Goal: Obtain resource: Download file/media

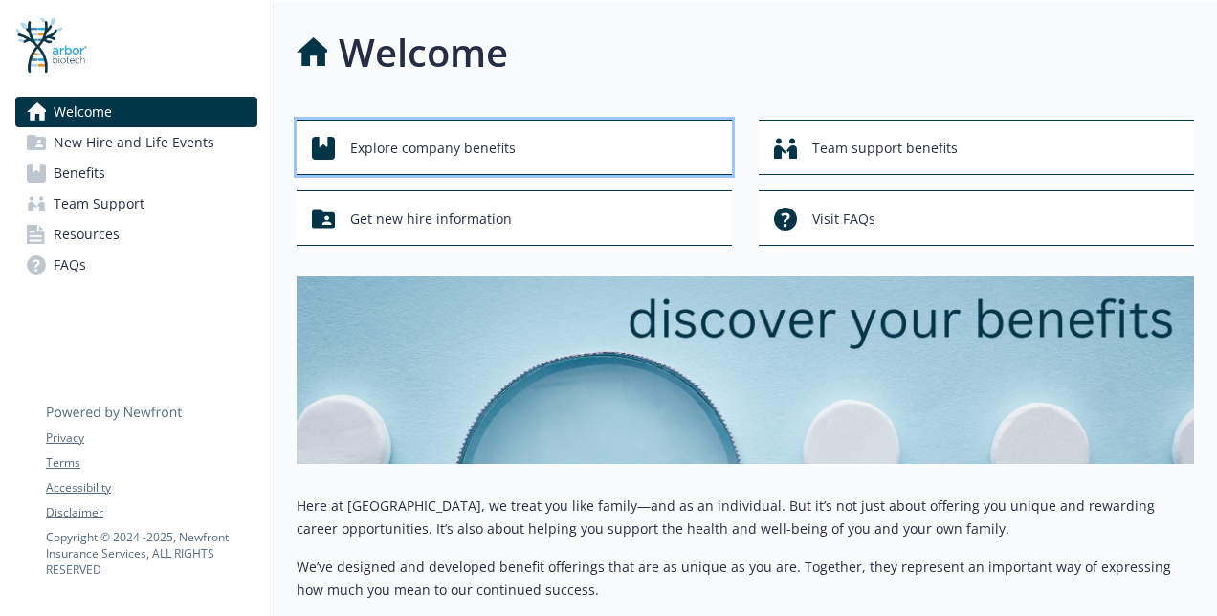
click at [503, 142] on span "Explore company benefits" at bounding box center [433, 148] width 166 height 36
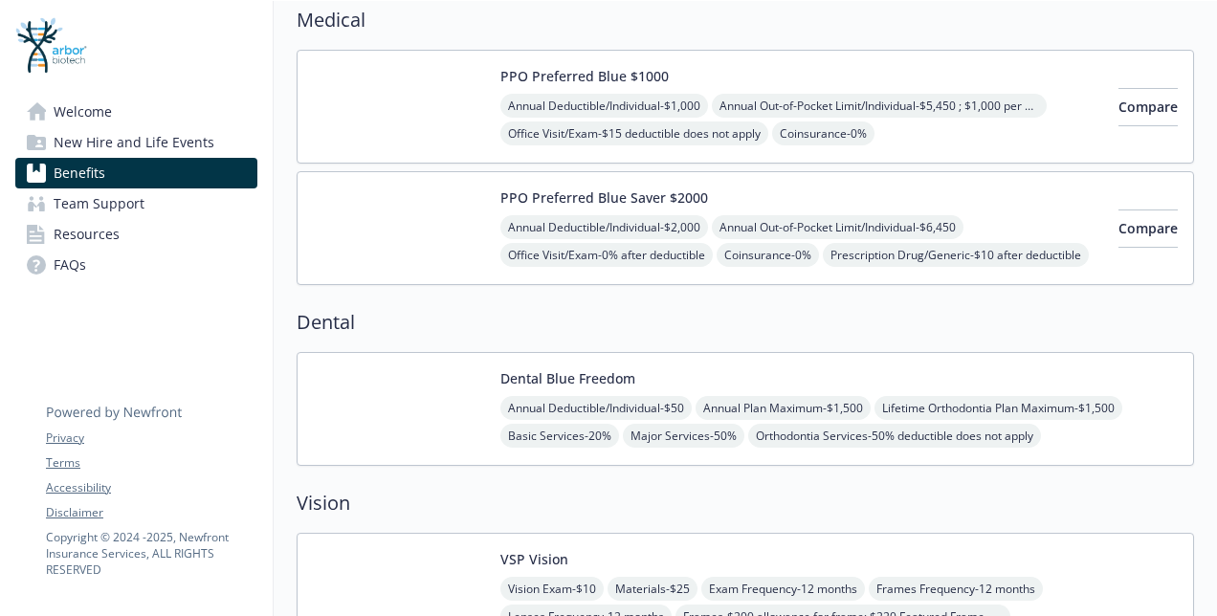
scroll to position [191, 0]
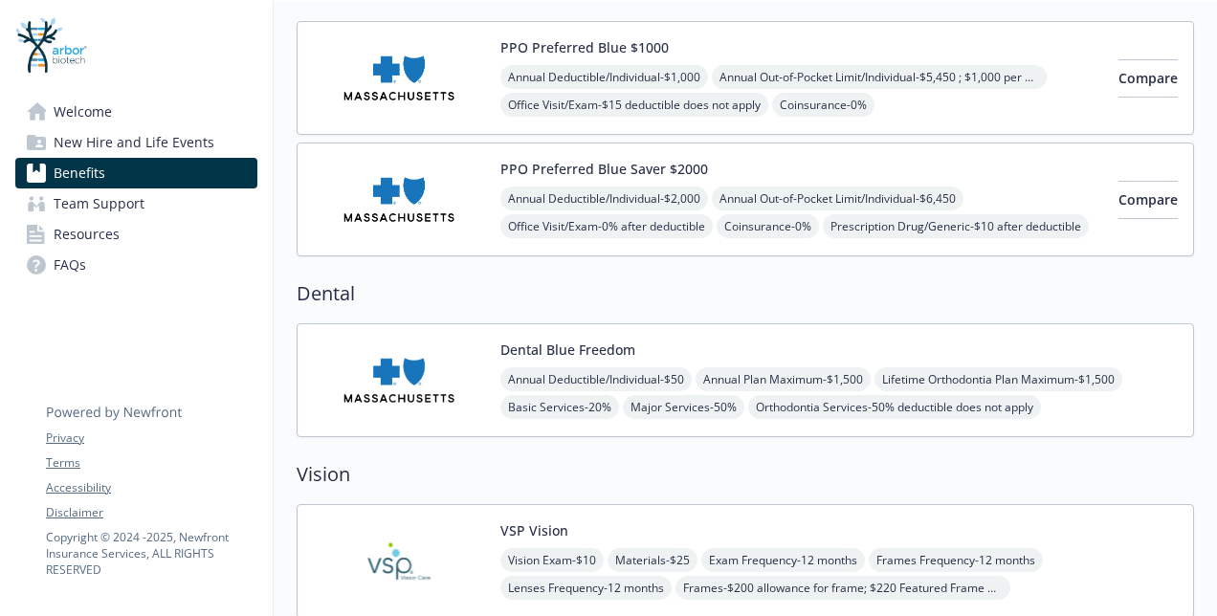
click at [1020, 229] on div "Annual Deductible/Individual - $2,000 Annual Out-of-Pocket Limit/Individual - $…" at bounding box center [802, 255] width 603 height 136
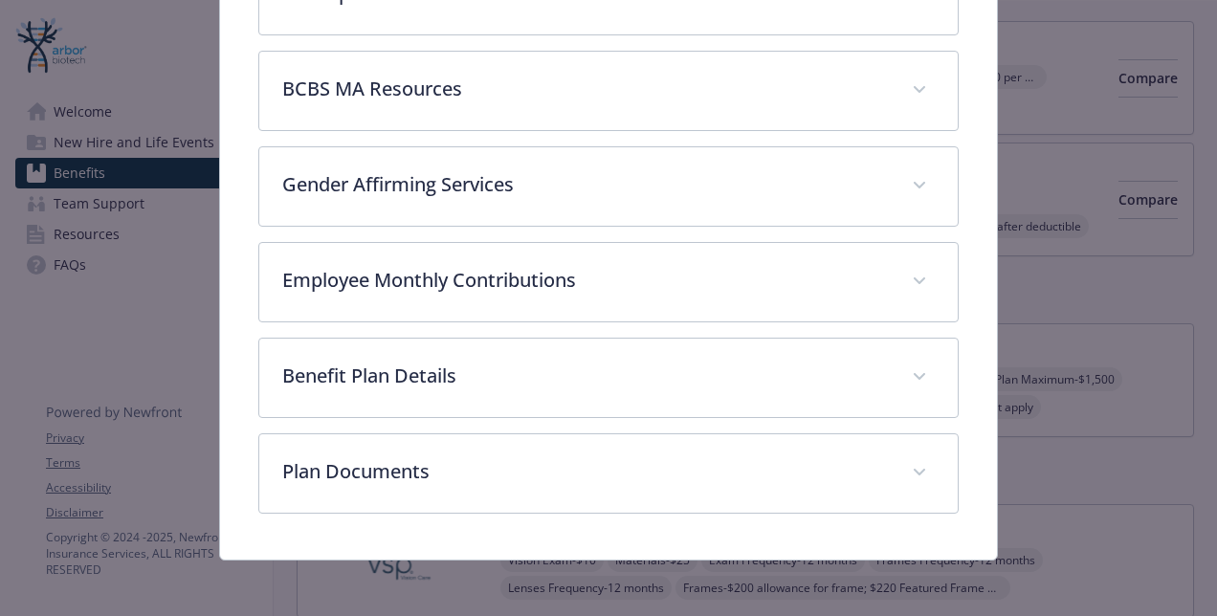
scroll to position [368, 0]
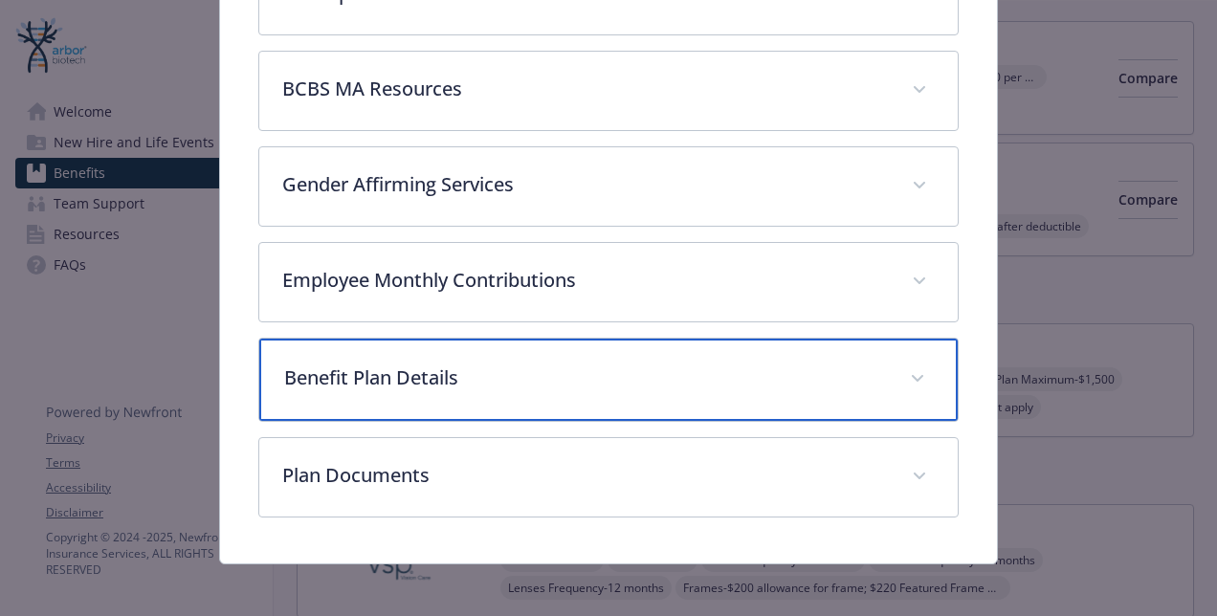
click at [575, 379] on p "Benefit Plan Details" at bounding box center [585, 378] width 603 height 29
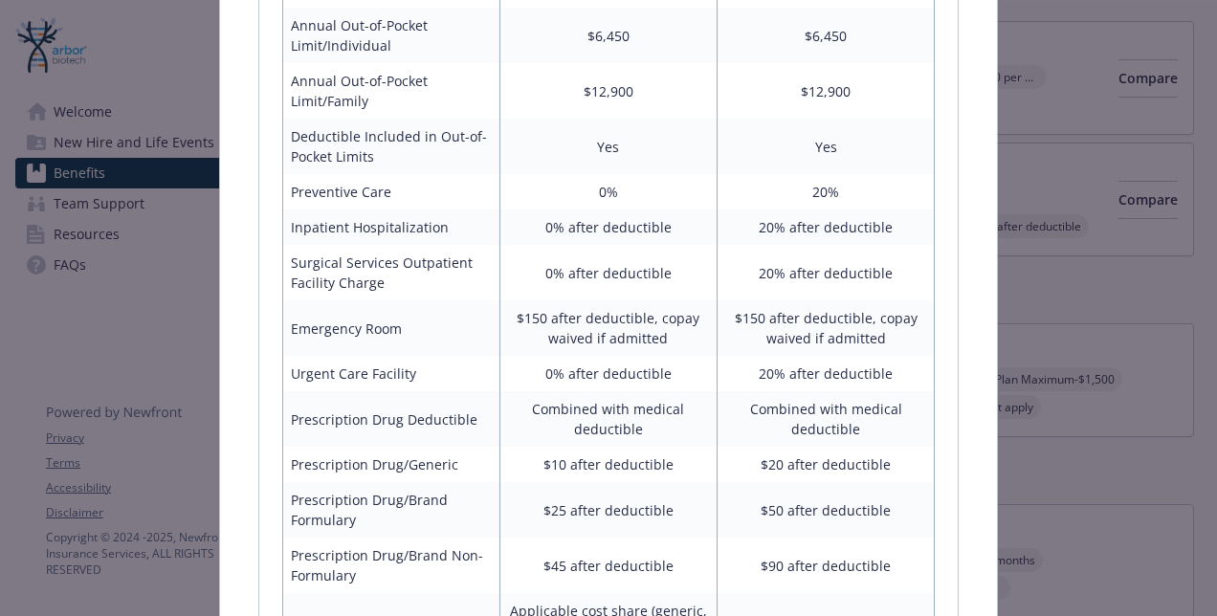
scroll to position [1037, 0]
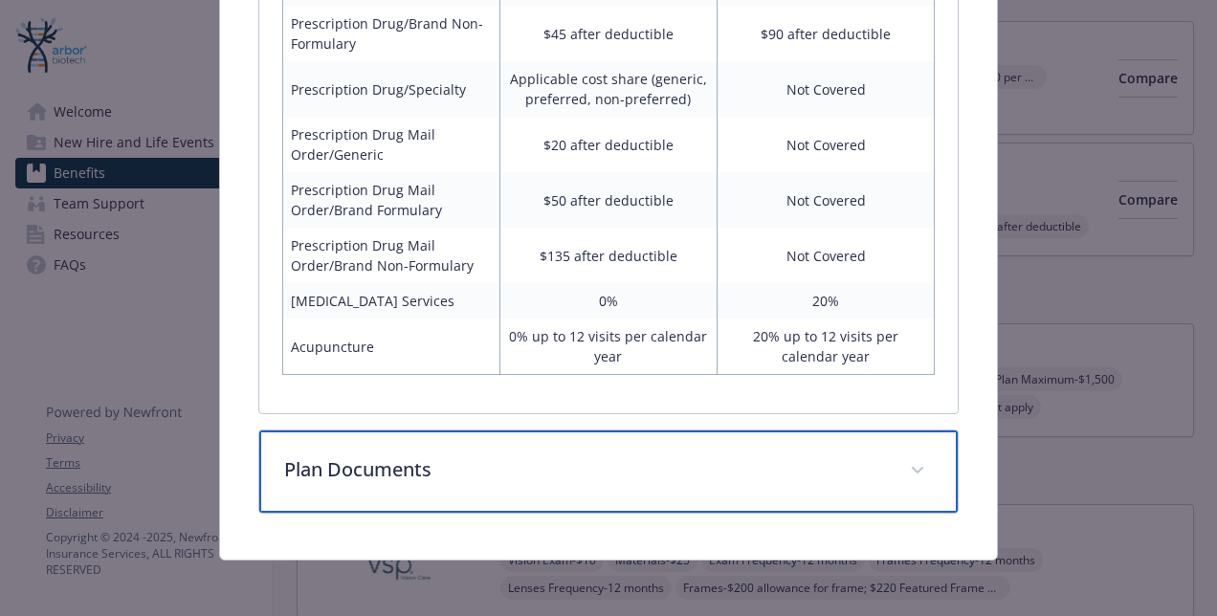
click at [896, 479] on div "Plan Documents" at bounding box center [608, 472] width 699 height 82
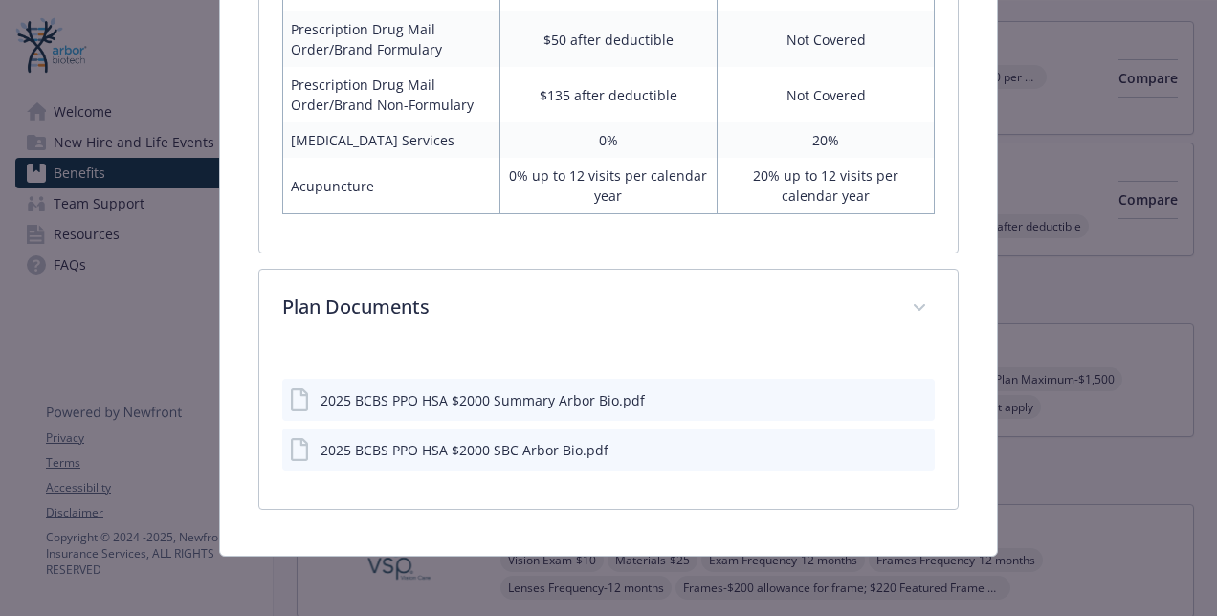
scroll to position [1696, 0]
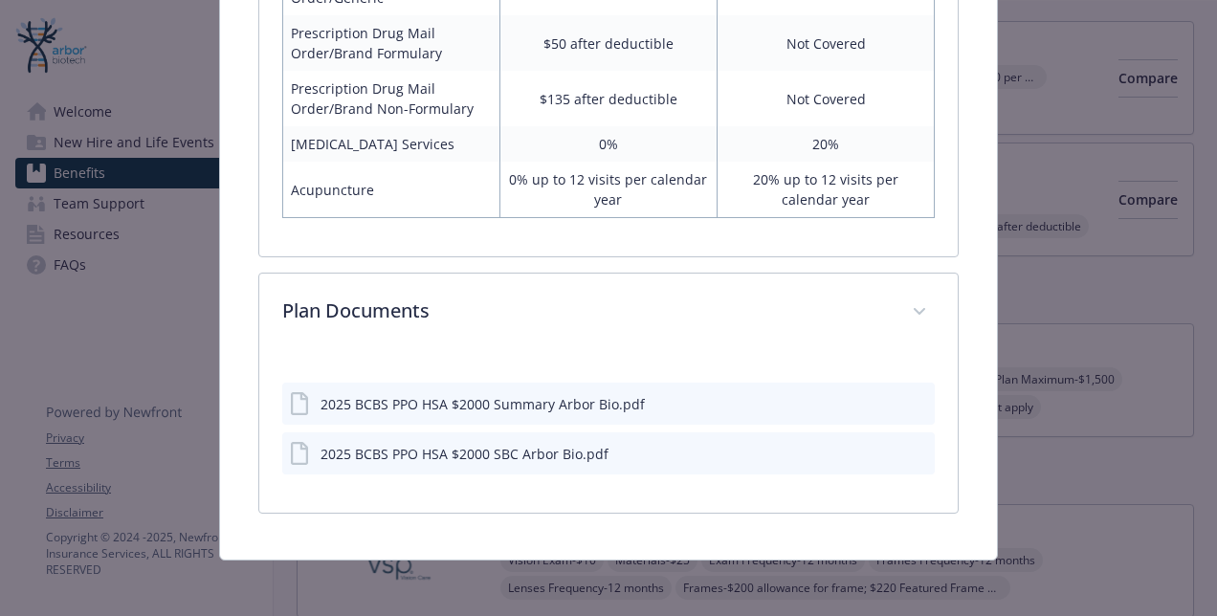
click at [881, 393] on button "download file" at bounding box center [885, 402] width 19 height 19
